Goal: Navigation & Orientation: Find specific page/section

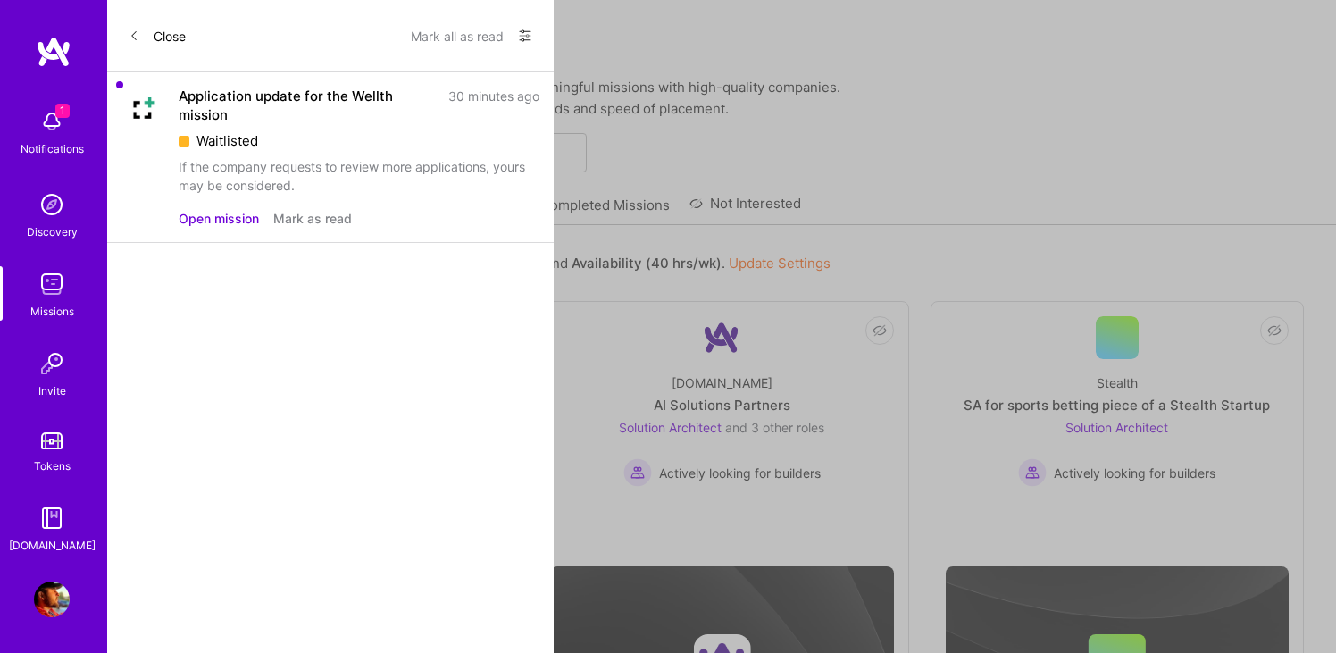
click at [222, 216] on button "Open mission" at bounding box center [219, 218] width 80 height 19
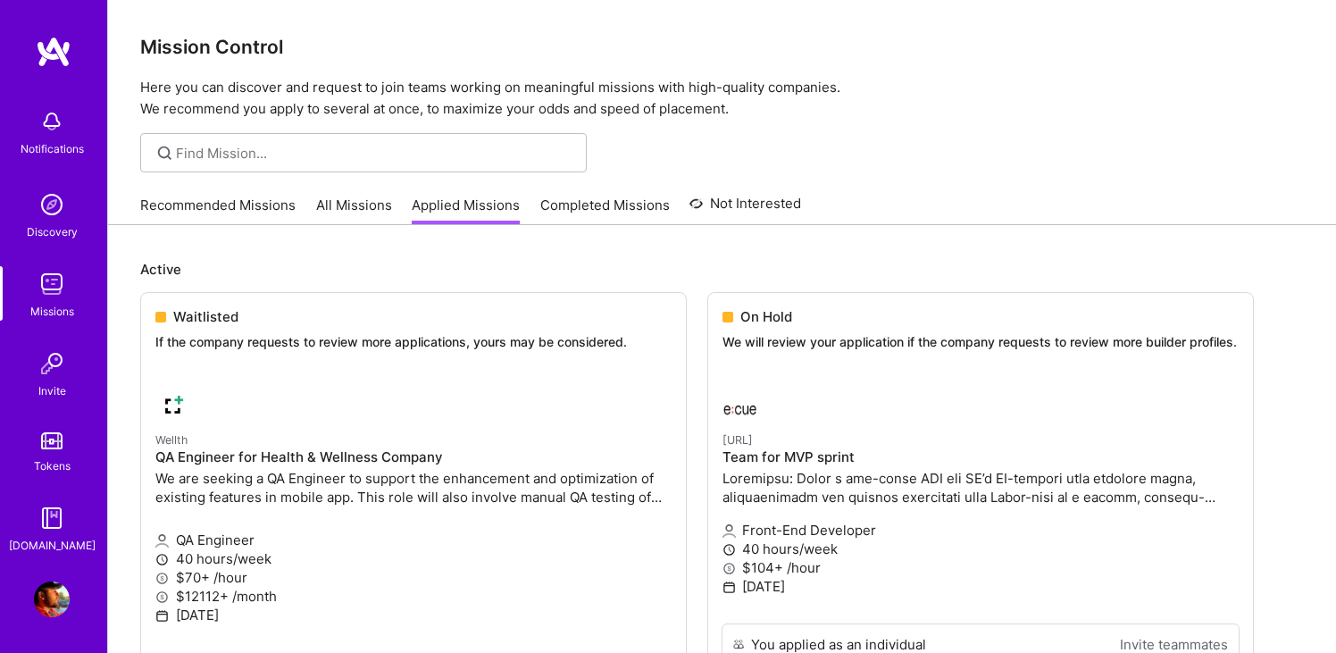
click at [55, 292] on img at bounding box center [52, 284] width 36 height 36
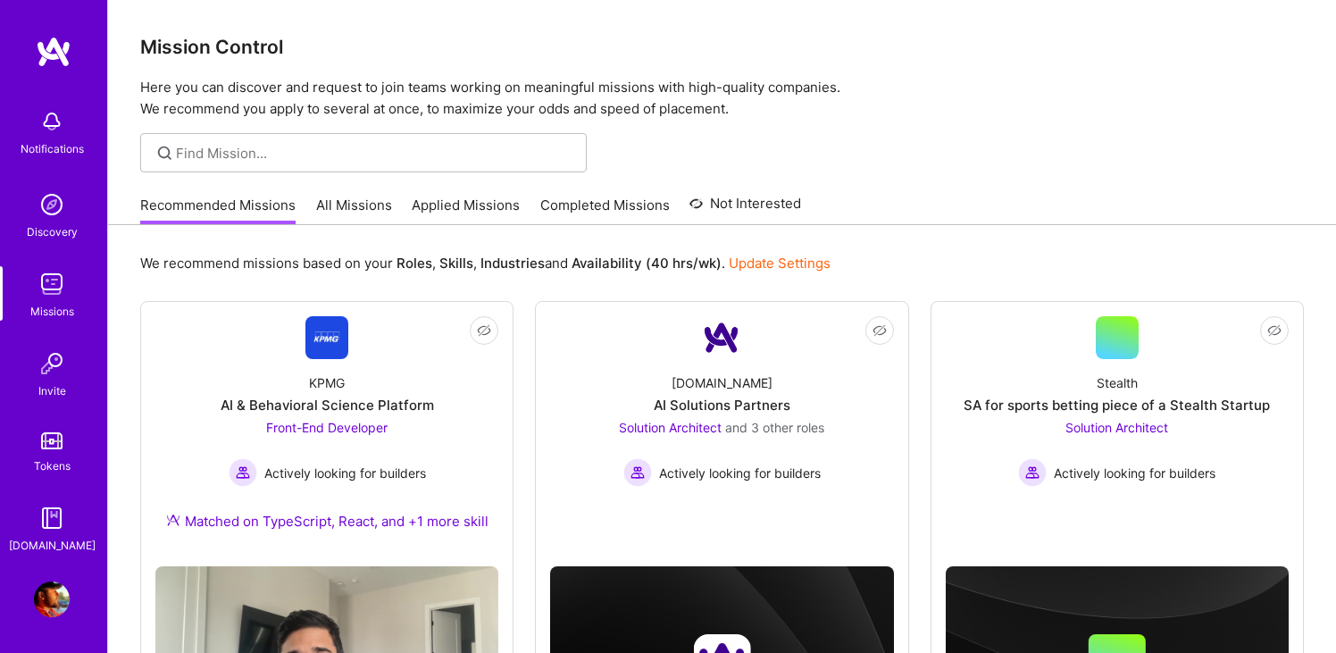
click at [53, 292] on img at bounding box center [52, 284] width 36 height 36
click at [56, 591] on img at bounding box center [52, 599] width 36 height 36
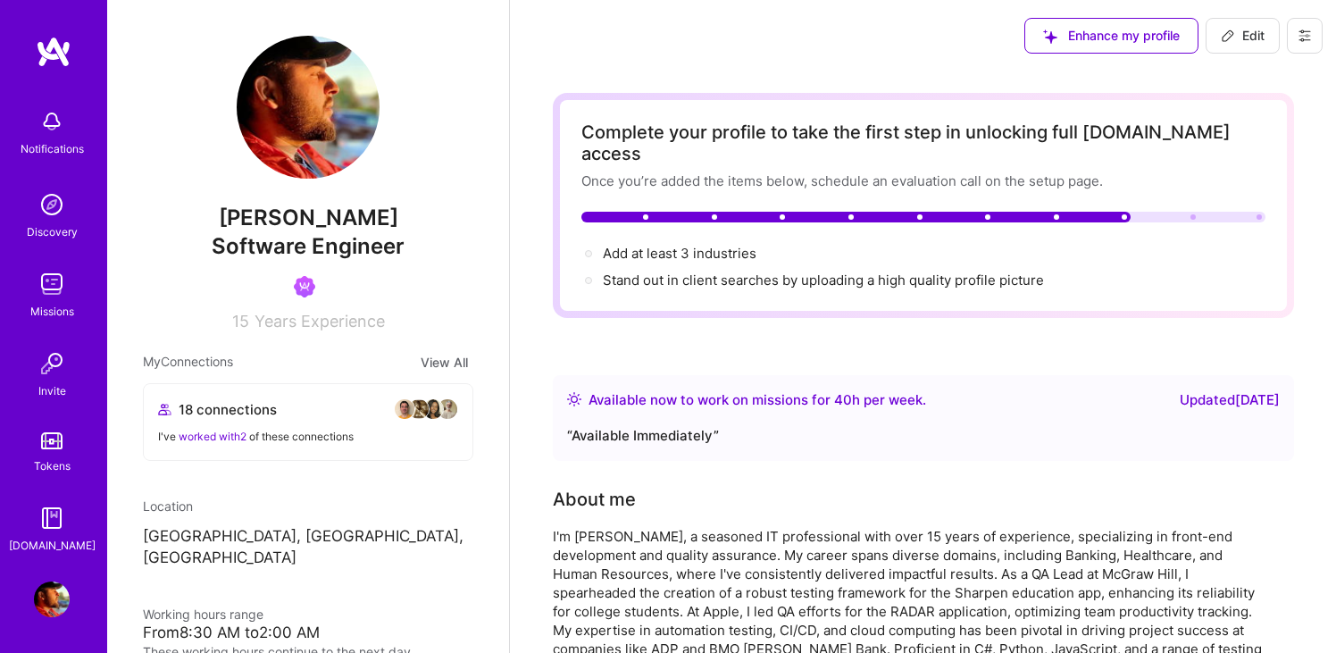
click at [1303, 37] on icon at bounding box center [1304, 36] width 14 height 14
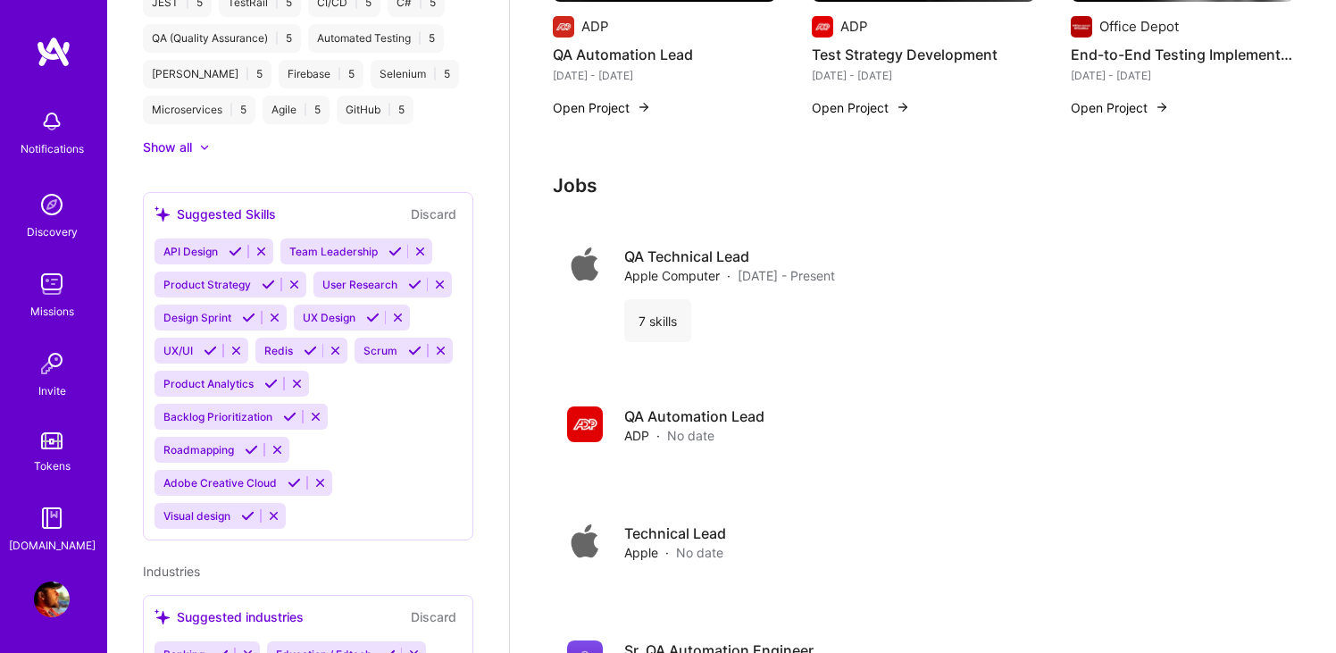
scroll to position [1756, 0]
